Goal: Use online tool/utility: Utilize a website feature to perform a specific function

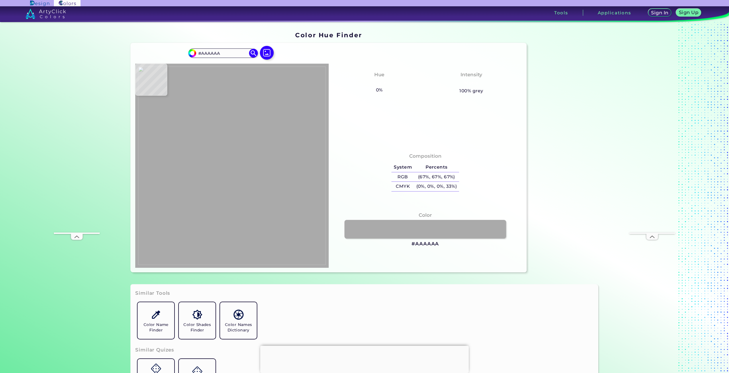
type input "#c800fa"
type input "#C800FA"
type input "#de7afa"
type input "#DE7AFA"
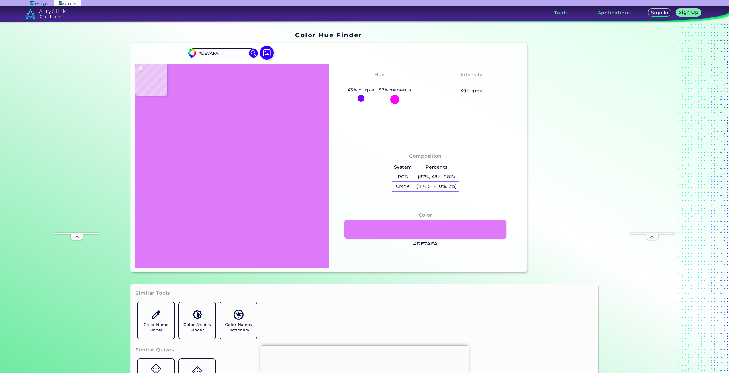
click at [229, 136] on img at bounding box center [232, 165] width 188 height 198
drag, startPoint x: 436, startPoint y: 245, endPoint x: 412, endPoint y: 245, distance: 24.1
click at [412, 245] on div "Color #DE7AFA" at bounding box center [425, 230] width 184 height 42
copy h3 "#DE7AFA"
click at [268, 151] on img at bounding box center [232, 165] width 188 height 198
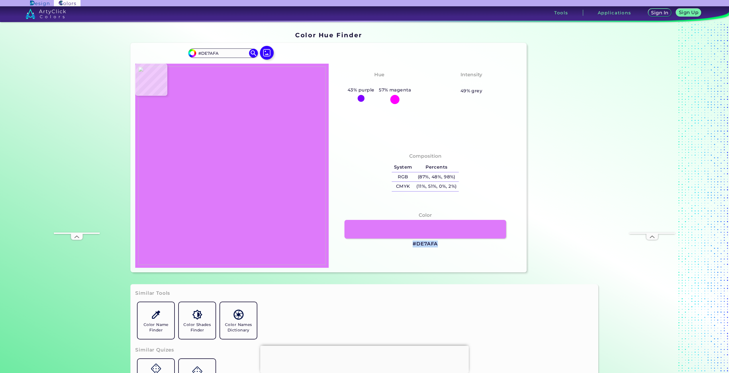
type input "#c800fa"
type input "#C800FA"
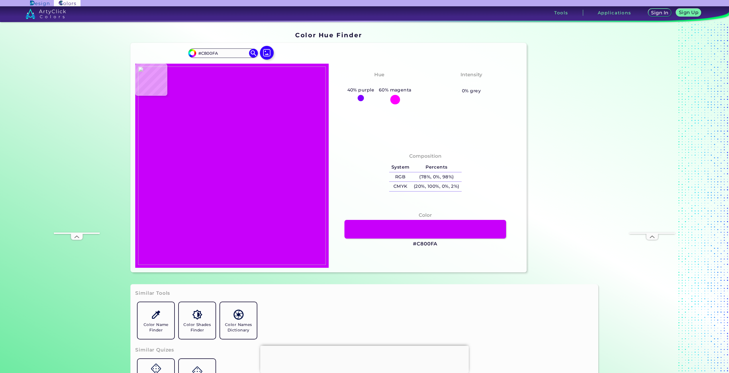
click at [268, 151] on img at bounding box center [232, 165] width 188 height 198
drag, startPoint x: 441, startPoint y: 242, endPoint x: 436, endPoint y: 243, distance: 5.2
click at [436, 243] on div "Color #C800FA" at bounding box center [425, 230] width 184 height 42
copy div "#C800FA"
click at [232, 160] on img at bounding box center [232, 165] width 188 height 198
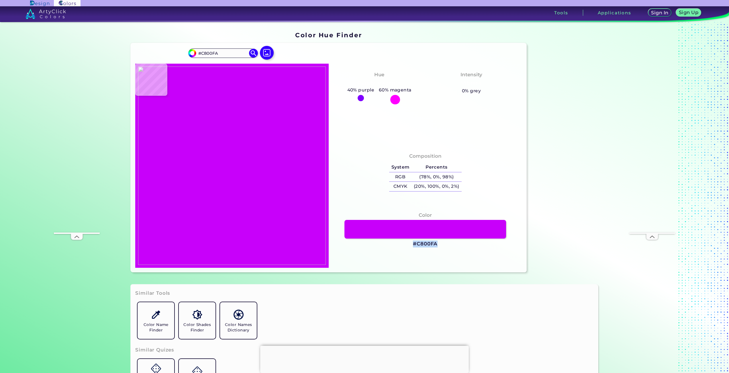
type input "#de7afa"
type input "#DE7AFA"
click at [232, 159] on img at bounding box center [232, 165] width 188 height 198
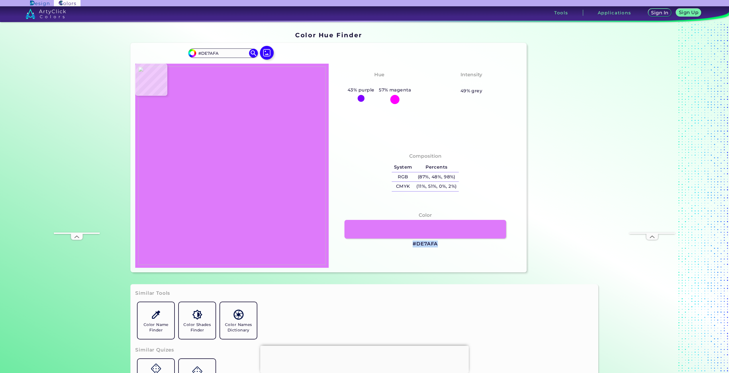
drag, startPoint x: 439, startPoint y: 245, endPoint x: 410, endPoint y: 242, distance: 29.9
click at [410, 242] on div "Color #DE7AFA" at bounding box center [425, 230] width 184 height 42
copy h3 "#DE7AFA"
click at [164, 158] on img at bounding box center [232, 165] width 188 height 198
type input "#141414"
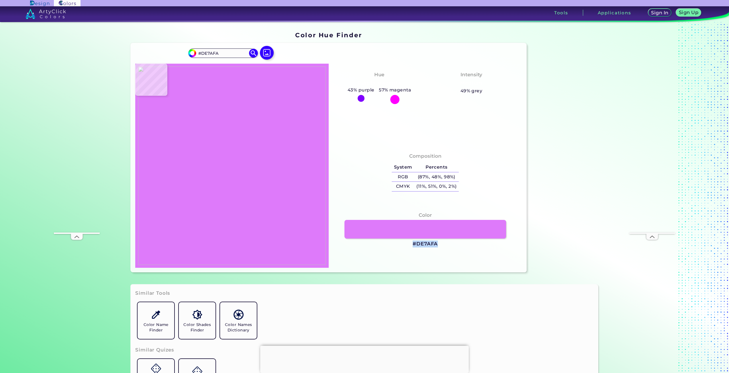
type input "#141414"
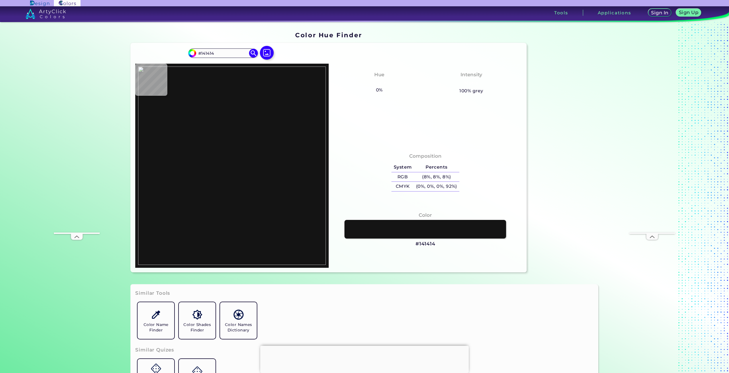
type input "#000000"
type input "#de7afa"
type input "#DE7AFA"
type input "#c800fa"
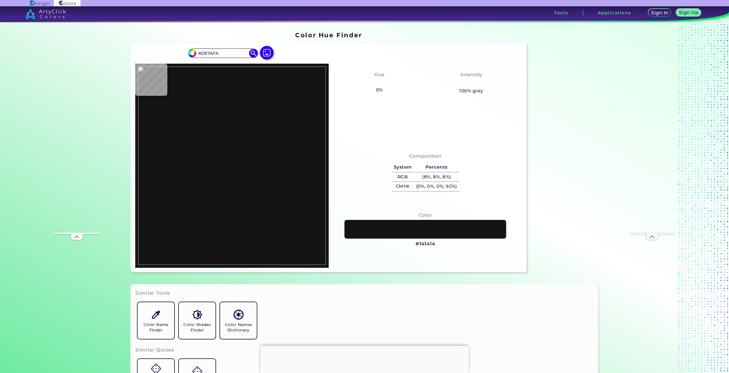
type input "#C800FA"
type input "#aaaaaa"
type input "#AAAAAA"
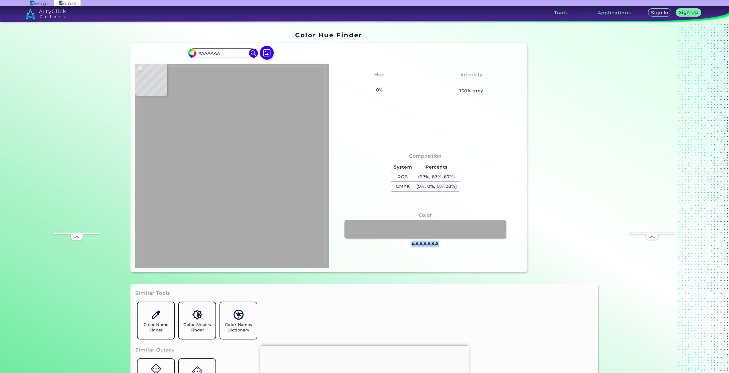
drag, startPoint x: 447, startPoint y: 246, endPoint x: 439, endPoint y: 245, distance: 7.8
click at [439, 245] on div "Color #AAAAAA" at bounding box center [425, 230] width 184 height 42
copy div "#AAAAAA"
type input "#000000"
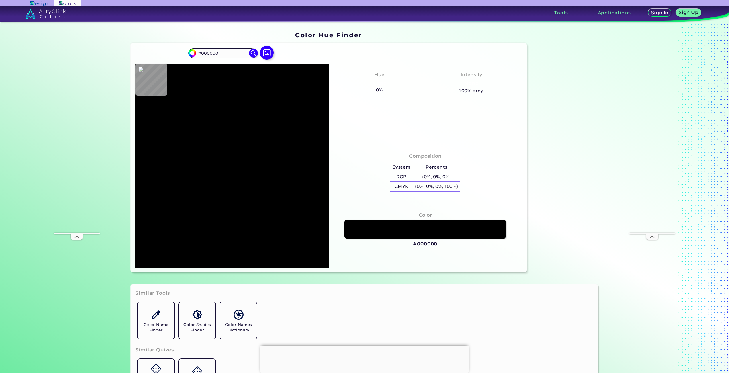
type input "#141414"
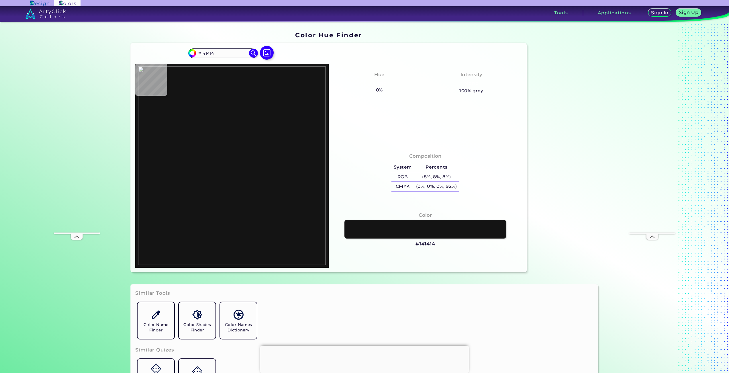
click at [155, 127] on img at bounding box center [232, 165] width 188 height 198
drag, startPoint x: 437, startPoint y: 245, endPoint x: 413, endPoint y: 246, distance: 24.1
click at [413, 246] on div "Color #141414" at bounding box center [425, 230] width 184 height 42
copy h3 "#141414"
click at [188, 155] on img at bounding box center [232, 165] width 188 height 198
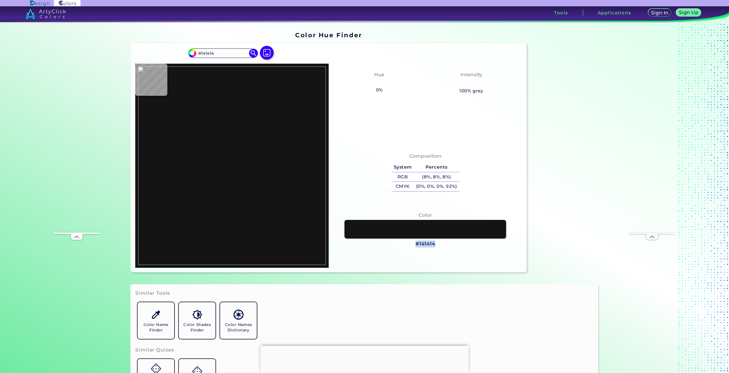
click at [188, 155] on img at bounding box center [232, 165] width 188 height 198
type input "#000000"
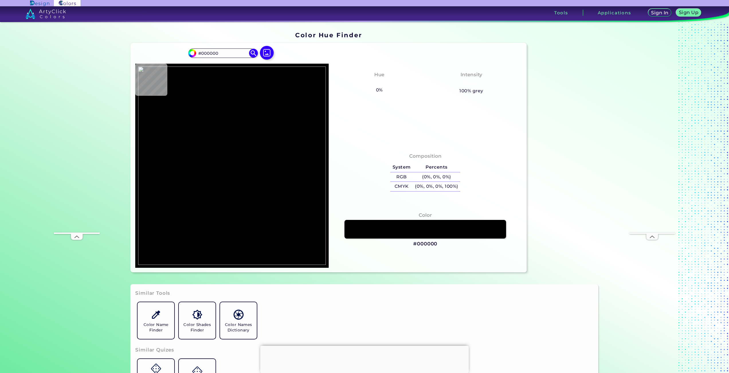
click at [194, 147] on img at bounding box center [232, 165] width 188 height 198
click at [192, 138] on div at bounding box center [231, 166] width 193 height 204
click at [193, 141] on img at bounding box center [232, 165] width 188 height 198
click at [190, 88] on img at bounding box center [232, 165] width 188 height 198
click at [236, 132] on img at bounding box center [232, 165] width 188 height 198
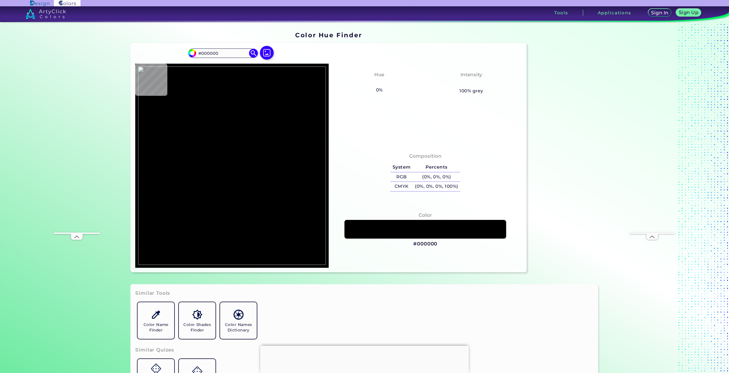
click at [236, 132] on img at bounding box center [232, 165] width 188 height 198
click at [274, 147] on img at bounding box center [232, 165] width 188 height 198
type input "#c800fa"
type input "#C800FA"
type input "#aaaaaa"
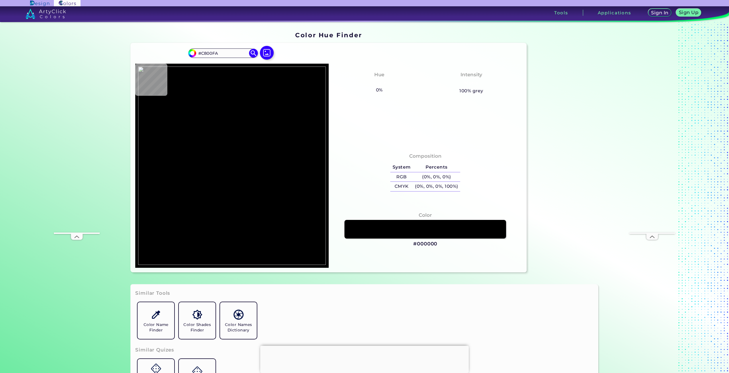
type input "#AAAAAA"
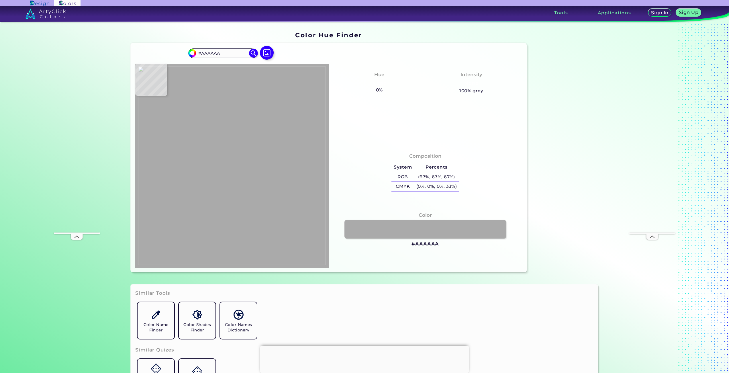
type input "#c800fa"
type input "#C800FA"
type input "#de7afa"
type input "#DE7AFA"
type input "#9853ab"
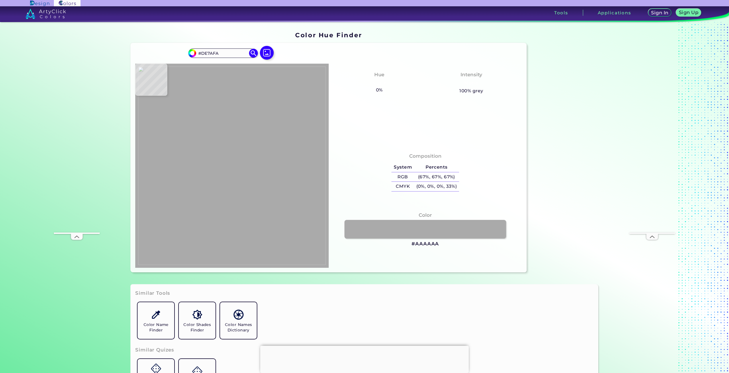
type input "#9853AB"
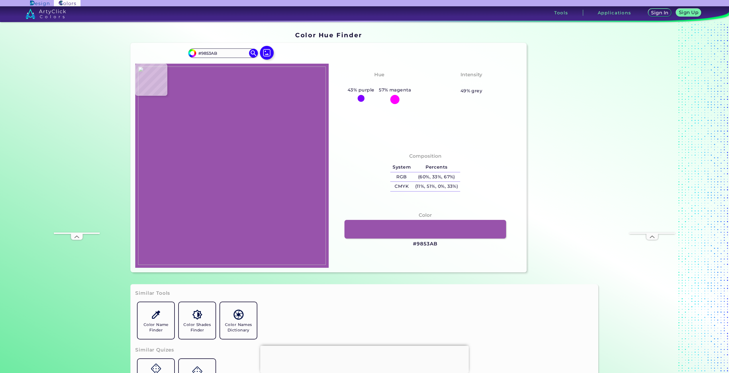
type input "#000000"
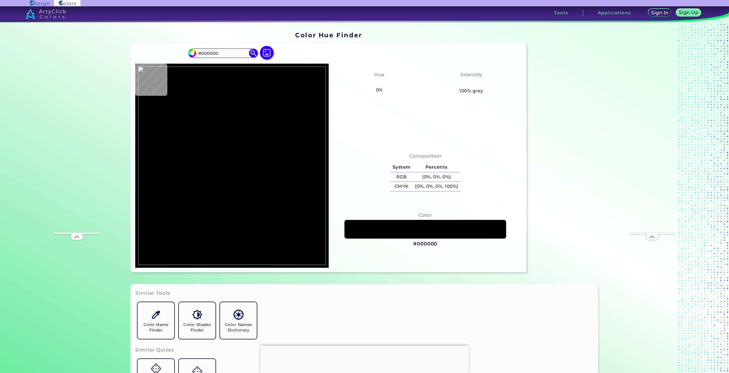
click at [200, 162] on img at bounding box center [232, 165] width 188 height 198
click at [309, 139] on img at bounding box center [232, 165] width 188 height 198
type input "#aaaaaa"
type input "#AAAAAA"
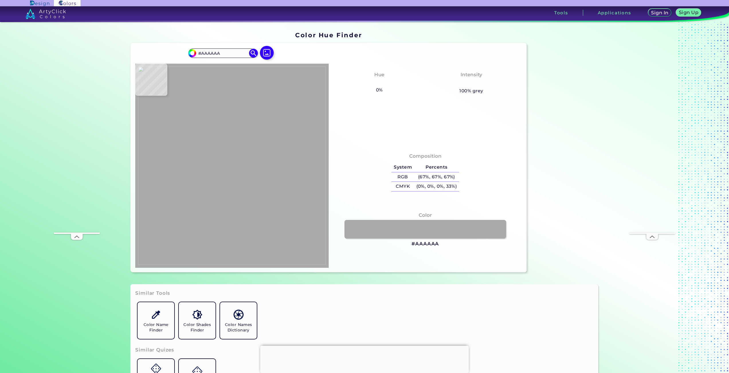
type input "#000000"
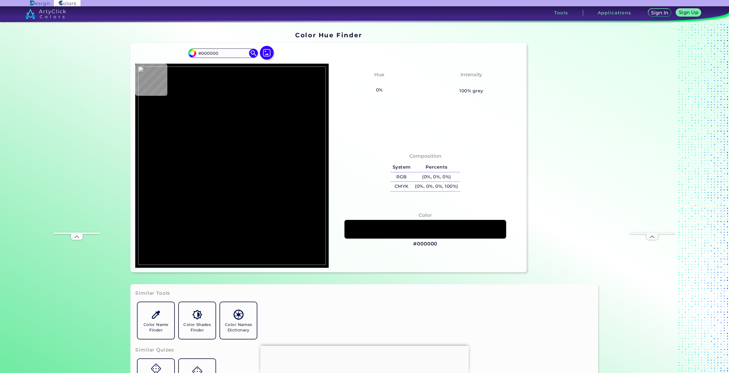
type input "#aaaaaa"
type input "#AAAAAA"
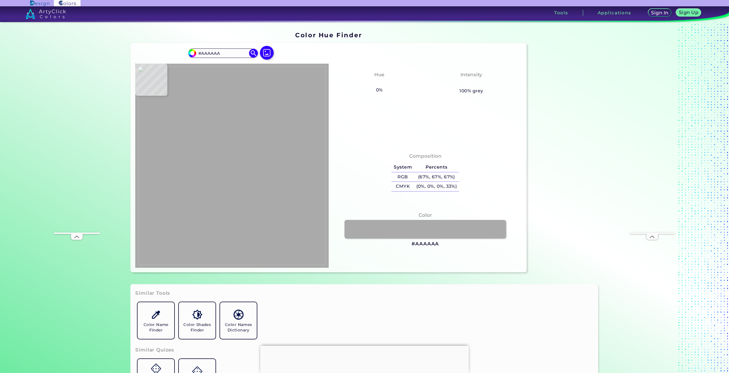
click at [300, 159] on img at bounding box center [232, 165] width 188 height 198
drag, startPoint x: 438, startPoint y: 242, endPoint x: 439, endPoint y: 245, distance: 3.0
click at [439, 245] on div "Color #AAAAAA" at bounding box center [425, 230] width 184 height 42
copy div "#AAAAAA"
click at [233, 150] on img at bounding box center [232, 165] width 188 height 198
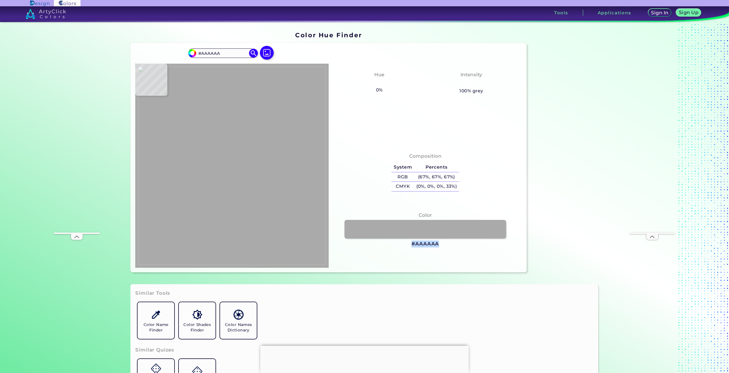
type input "#de7afa"
type input "#DE7AFA"
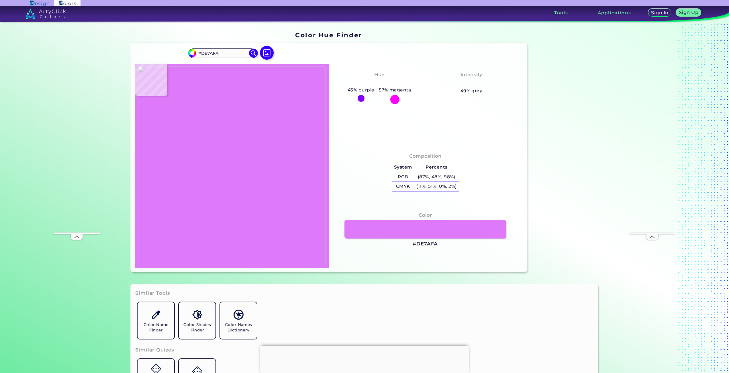
type input "#c800fa"
type input "#C800FA"
type input "#aaaaaa"
type input "#AAAAAA"
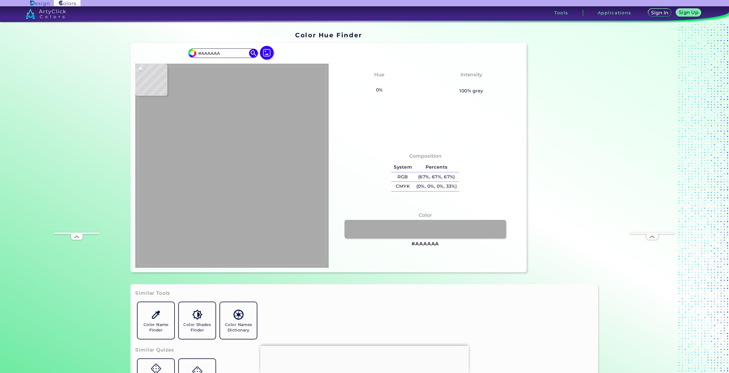
type input "#c800fa"
type input "#C800FA"
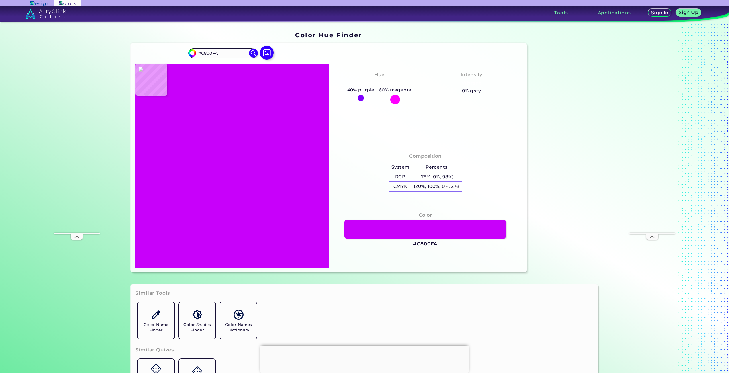
type input "#de7afa"
type input "#DE7AFA"
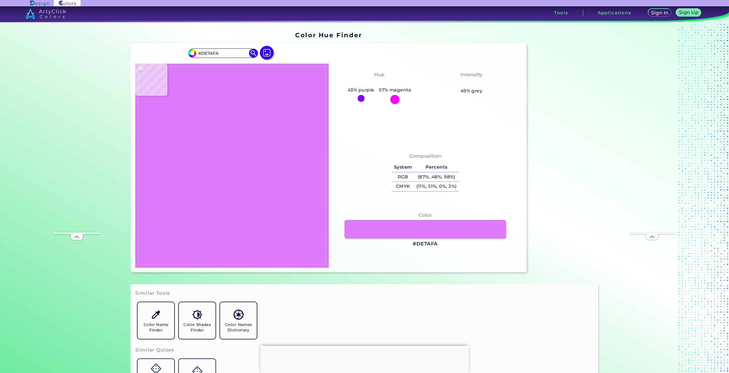
click at [226, 145] on img at bounding box center [232, 165] width 188 height 198
drag, startPoint x: 435, startPoint y: 243, endPoint x: 413, endPoint y: 245, distance: 21.5
click at [413, 245] on h3 "#DE7AFA" at bounding box center [424, 243] width 25 height 7
copy h3 "#DE7AFA"
click at [260, 140] on img at bounding box center [232, 165] width 188 height 198
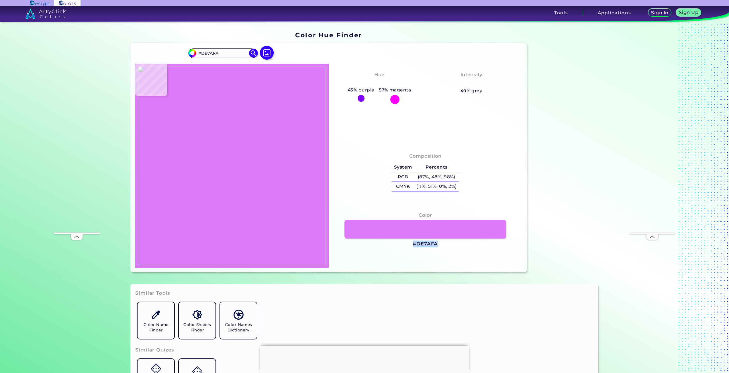
type input "#c800fa"
type input "#C800FA"
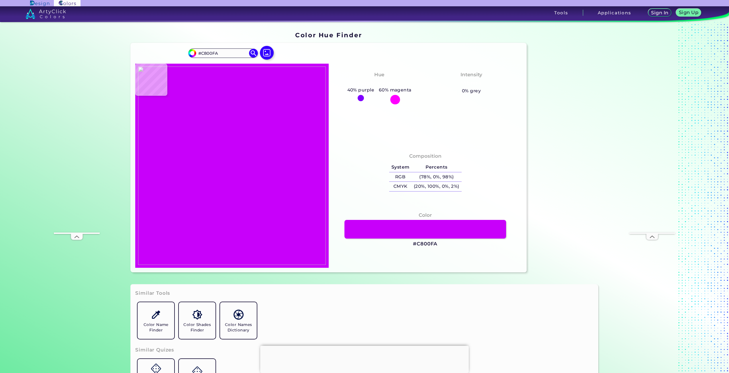
click at [263, 144] on img at bounding box center [232, 165] width 188 height 198
drag, startPoint x: 439, startPoint y: 242, endPoint x: 412, endPoint y: 245, distance: 27.1
click at [412, 245] on div "Color #C800FA" at bounding box center [425, 230] width 184 height 42
copy h3 "#C800FA"
click at [226, 173] on img at bounding box center [232, 165] width 188 height 198
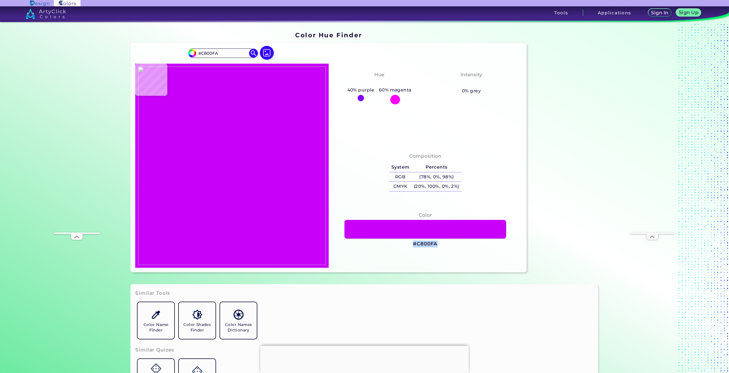
type input "#de7afa"
type input "#DE7AFA"
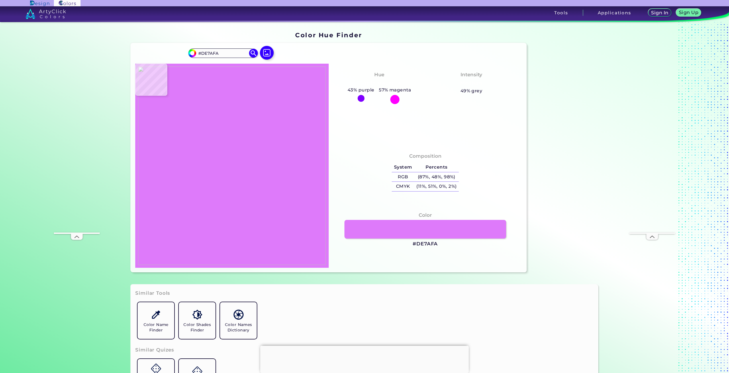
click at [228, 172] on img at bounding box center [232, 165] width 188 height 198
click at [203, 126] on div at bounding box center [231, 166] width 193 height 204
click at [230, 119] on img at bounding box center [232, 165] width 188 height 198
drag, startPoint x: 230, startPoint y: 119, endPoint x: 230, endPoint y: 105, distance: 13.7
click at [230, 105] on img at bounding box center [232, 165] width 188 height 198
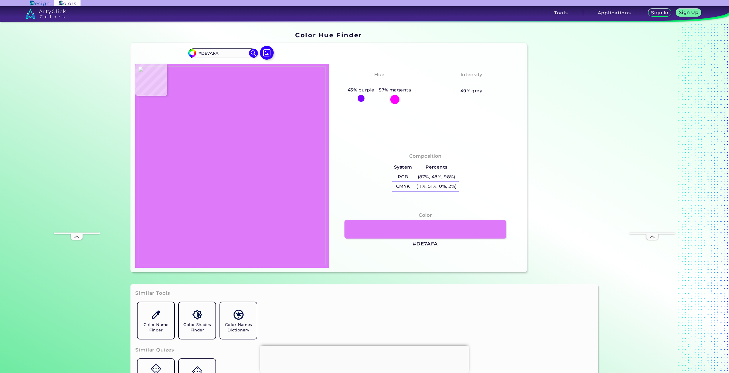
click at [226, 122] on img at bounding box center [232, 165] width 188 height 198
click at [221, 162] on img at bounding box center [232, 165] width 188 height 198
type input "#c800fa"
type input "#C800FA"
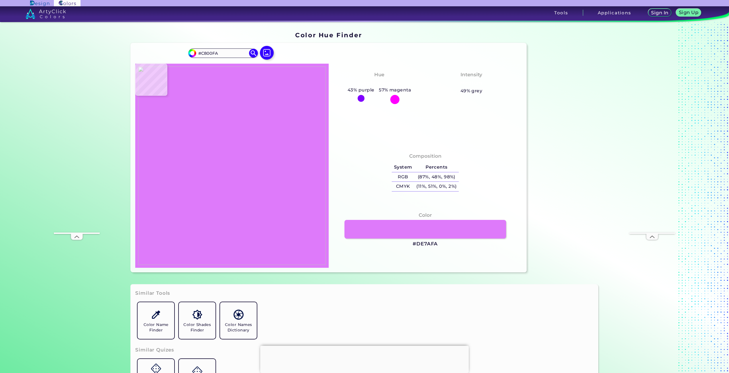
type input "#de7afa"
type input "#DE7AFA"
click at [226, 194] on img at bounding box center [232, 165] width 188 height 198
drag, startPoint x: 443, startPoint y: 242, endPoint x: 436, endPoint y: 244, distance: 6.9
click at [436, 244] on div "Color #DE7AFA" at bounding box center [425, 230] width 184 height 42
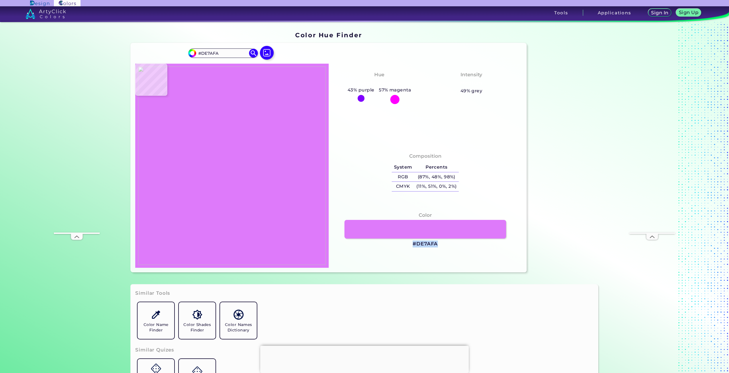
copy div "#DE7AFA"
